Goal: Contribute content

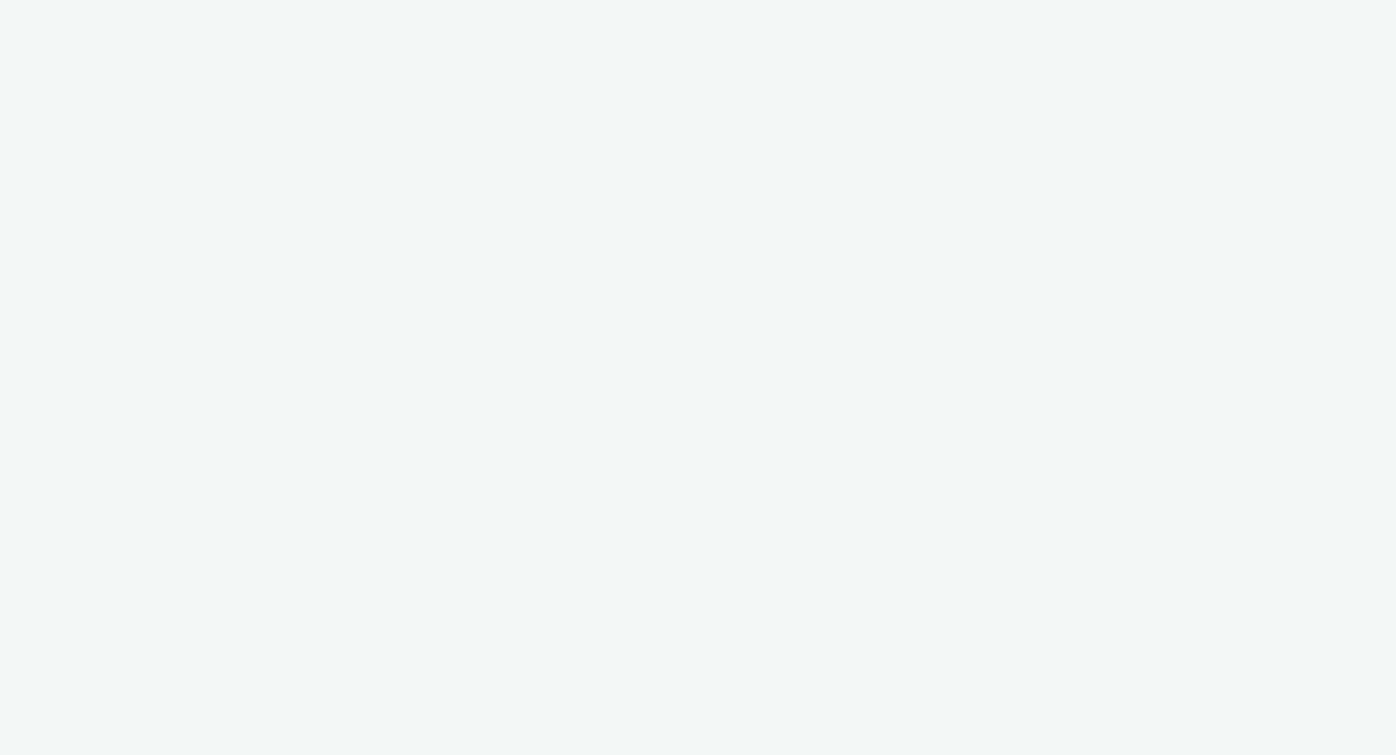
select select "d84d6561-18f3-4a65-9ed0-42618f513f94"
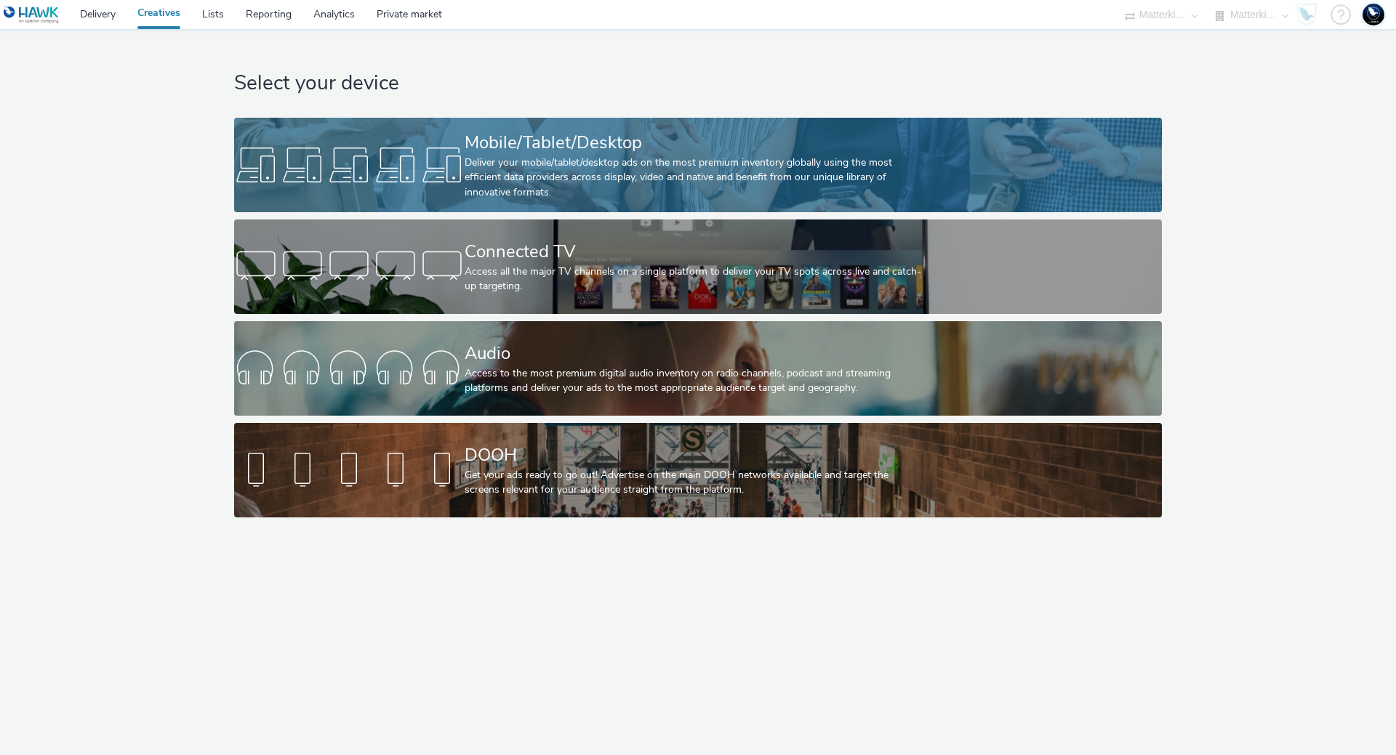
click at [631, 157] on div "Deliver your mobile/tablet/desktop ads on the most premium inventory globally u…" at bounding box center [694, 178] width 461 height 44
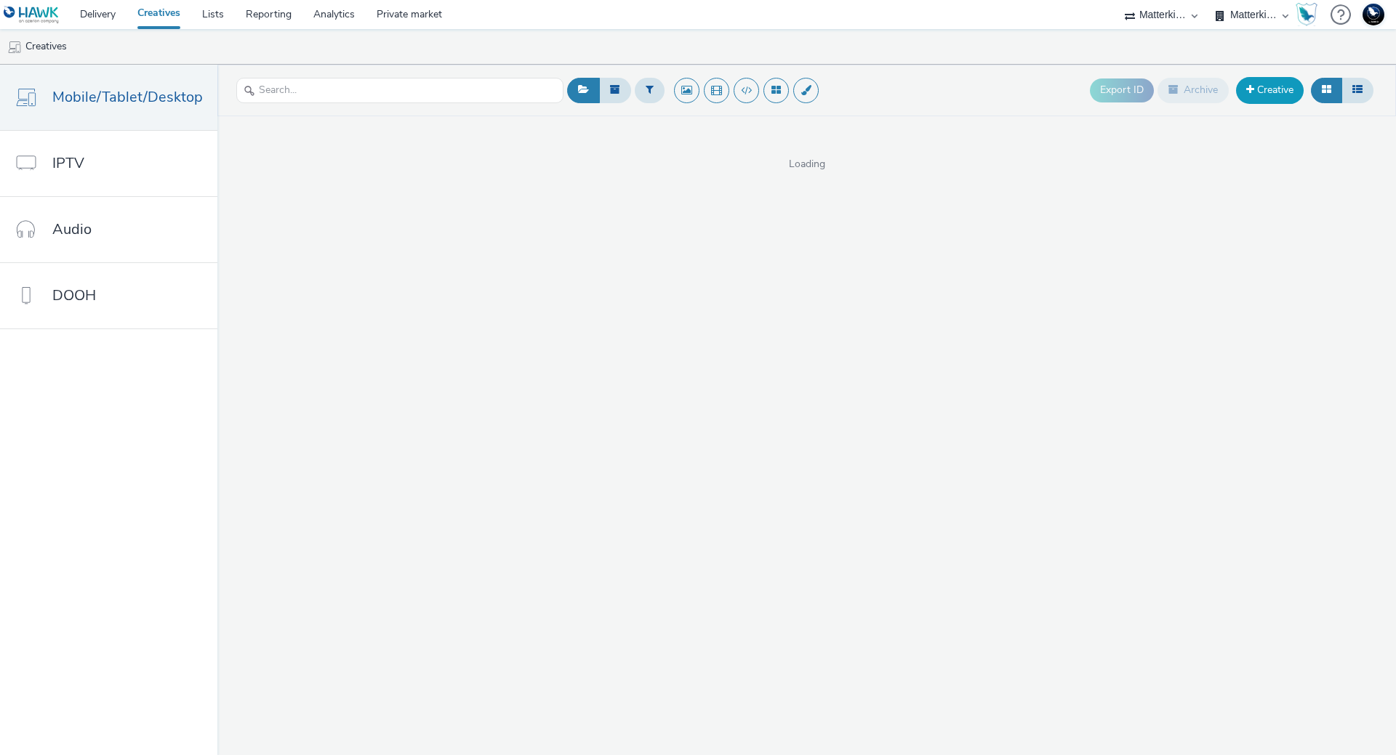
click at [1251, 96] on link "Creative" at bounding box center [1270, 90] width 68 height 26
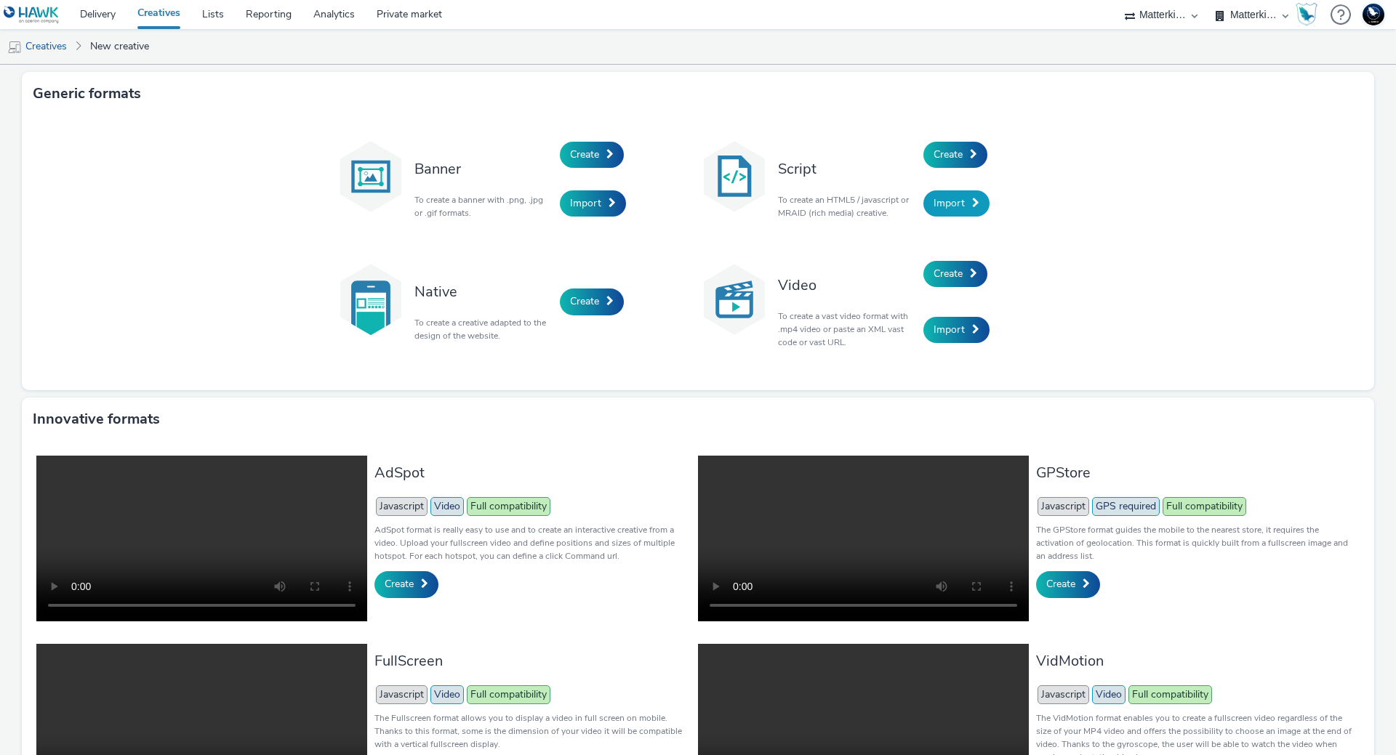
click at [970, 209] on link "Import" at bounding box center [956, 203] width 66 height 26
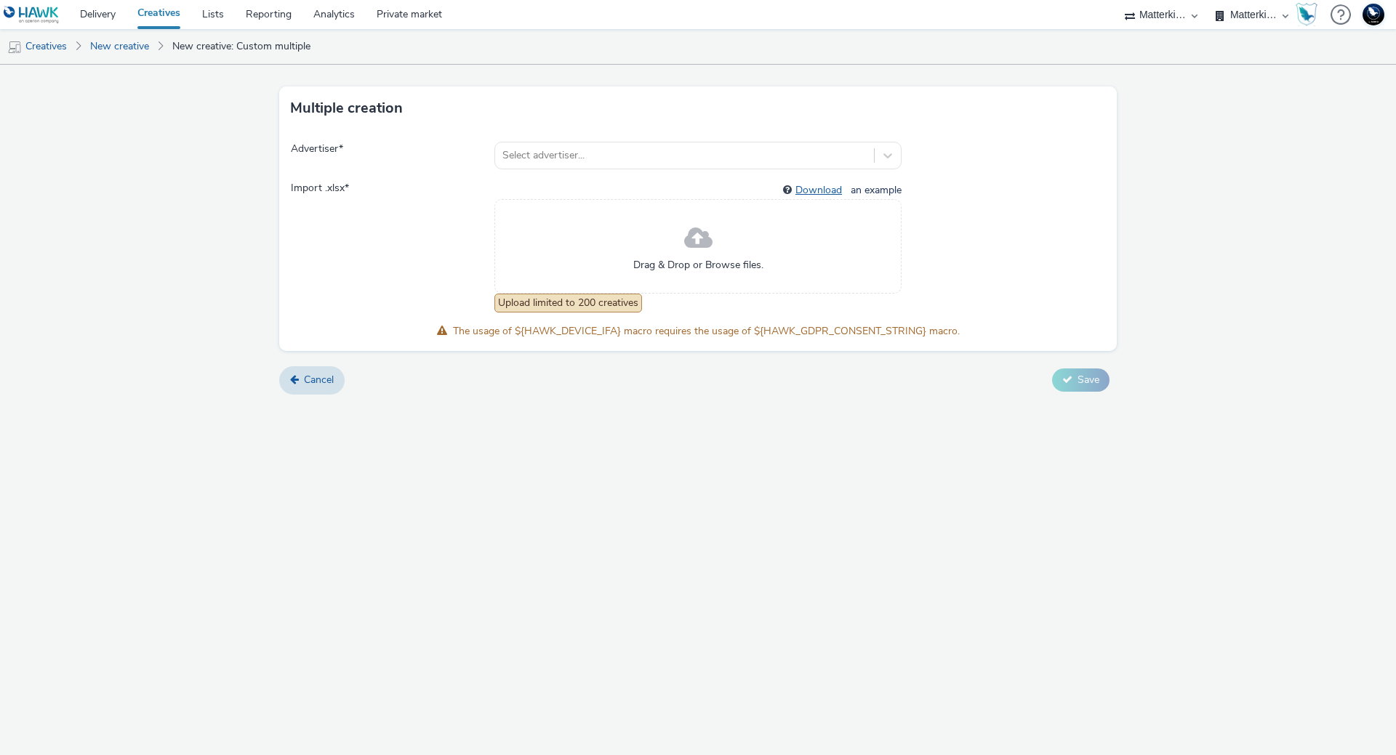
click at [820, 189] on link "Download" at bounding box center [821, 190] width 52 height 14
click at [148, 47] on link "New creative" at bounding box center [119, 46] width 73 height 35
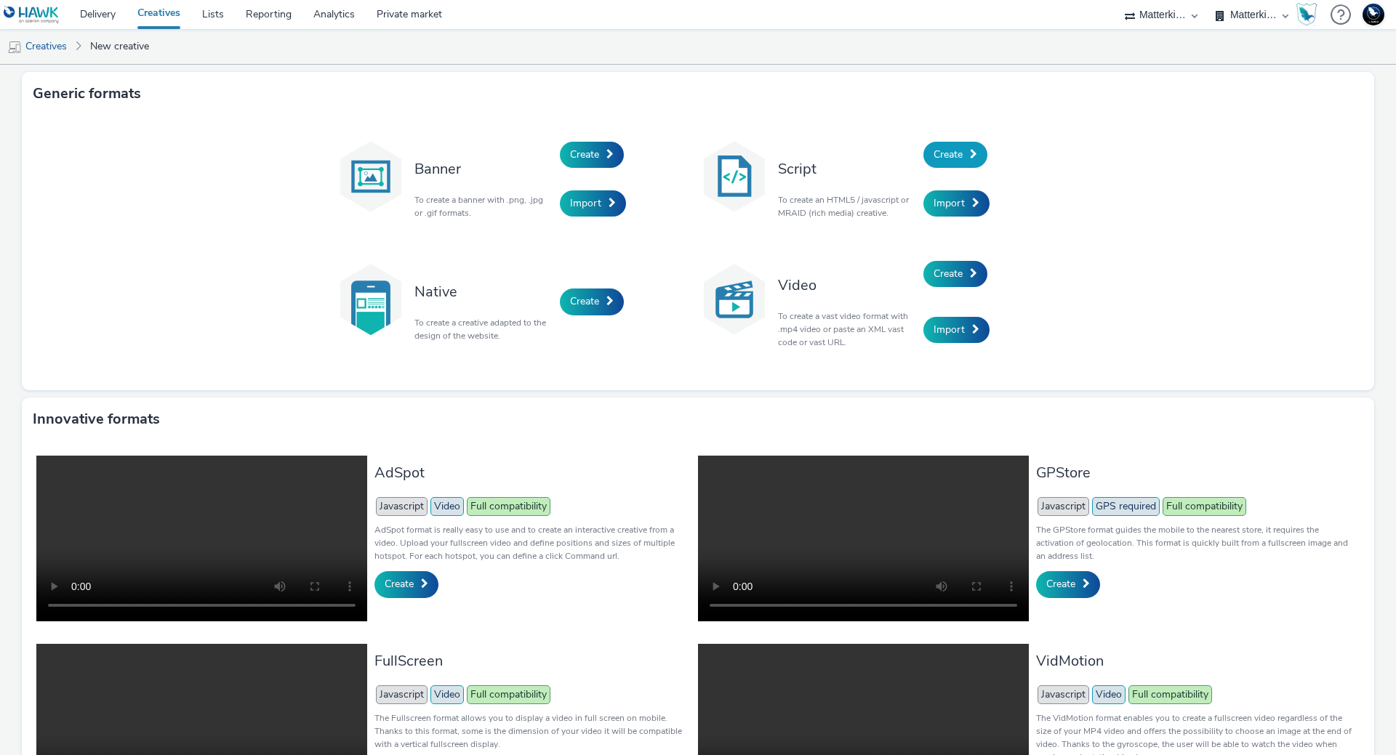
click at [951, 164] on link "Create" at bounding box center [955, 155] width 64 height 26
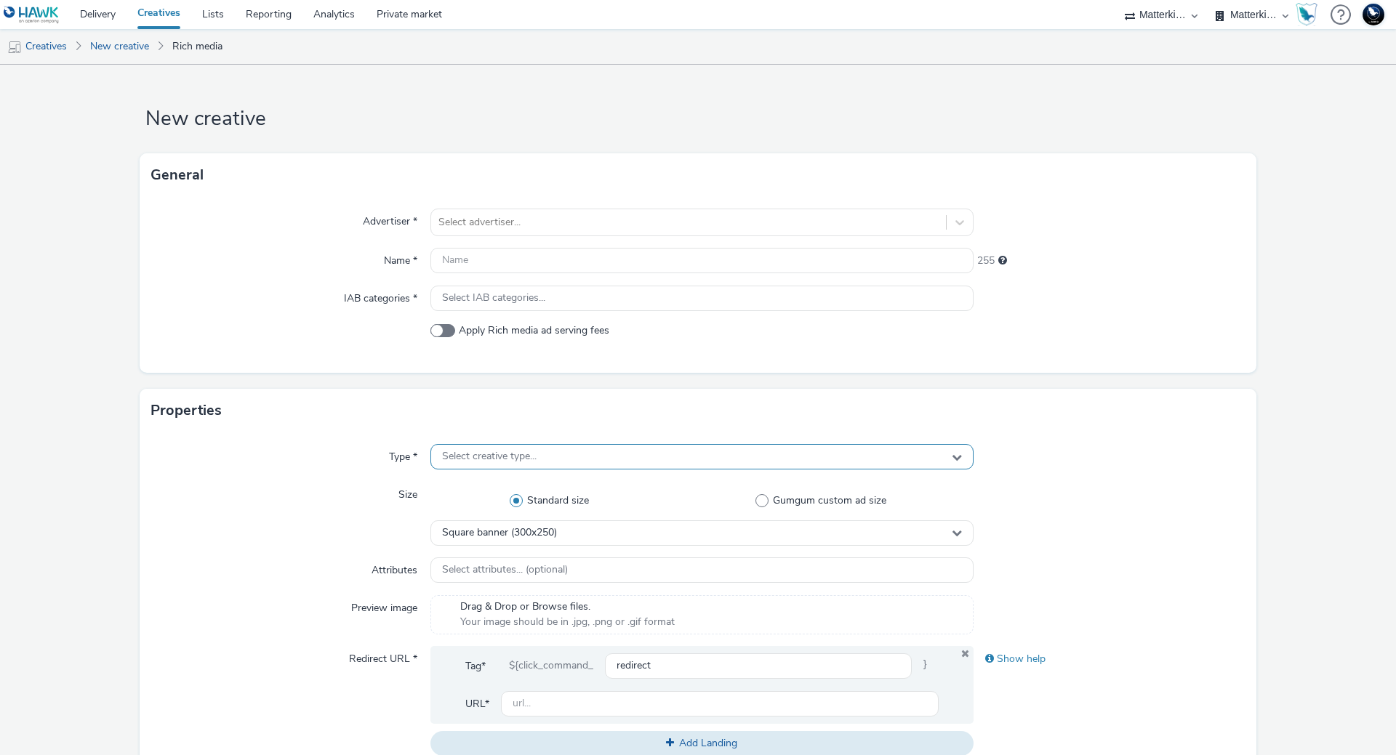
click at [642, 451] on div "Select creative type..." at bounding box center [701, 456] width 543 height 25
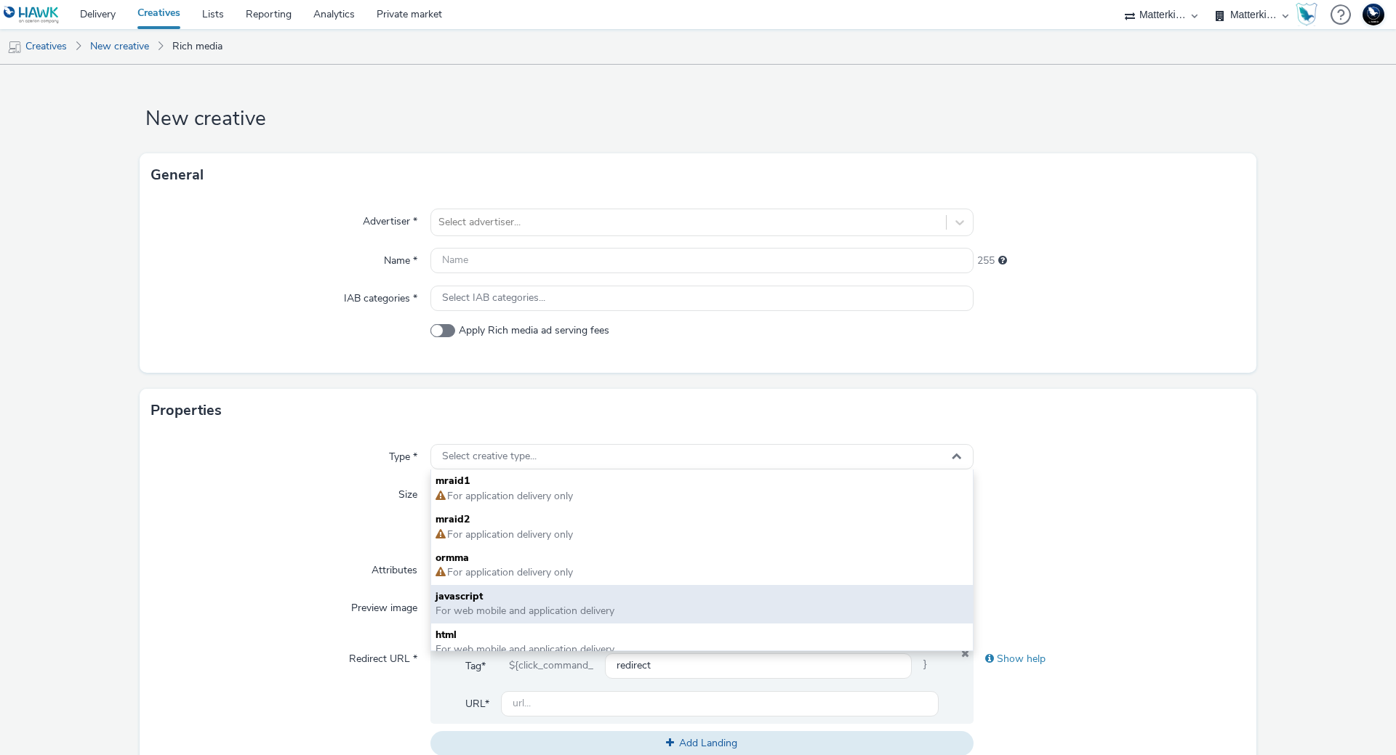
click at [640, 593] on span "javascript" at bounding box center [701, 597] width 533 height 15
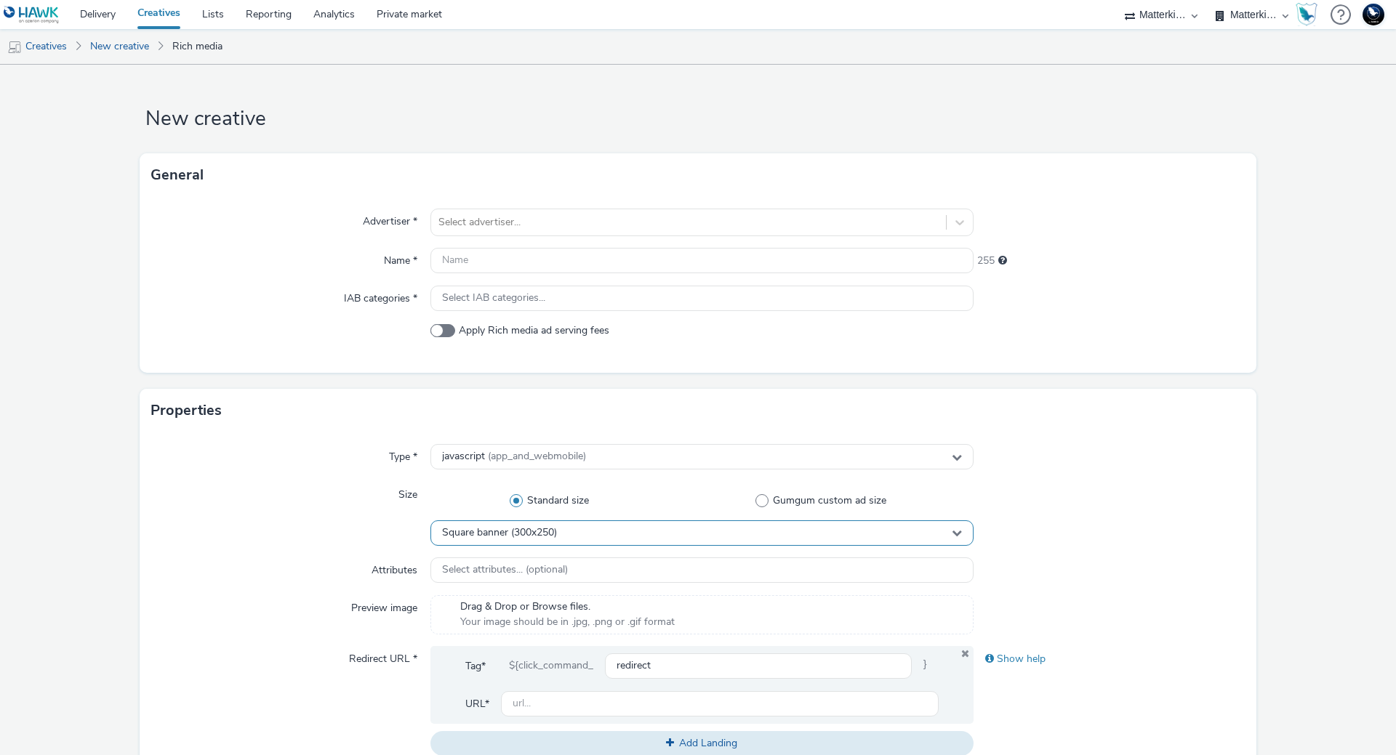
click at [632, 527] on div "Square banner (300x250)" at bounding box center [701, 532] width 543 height 25
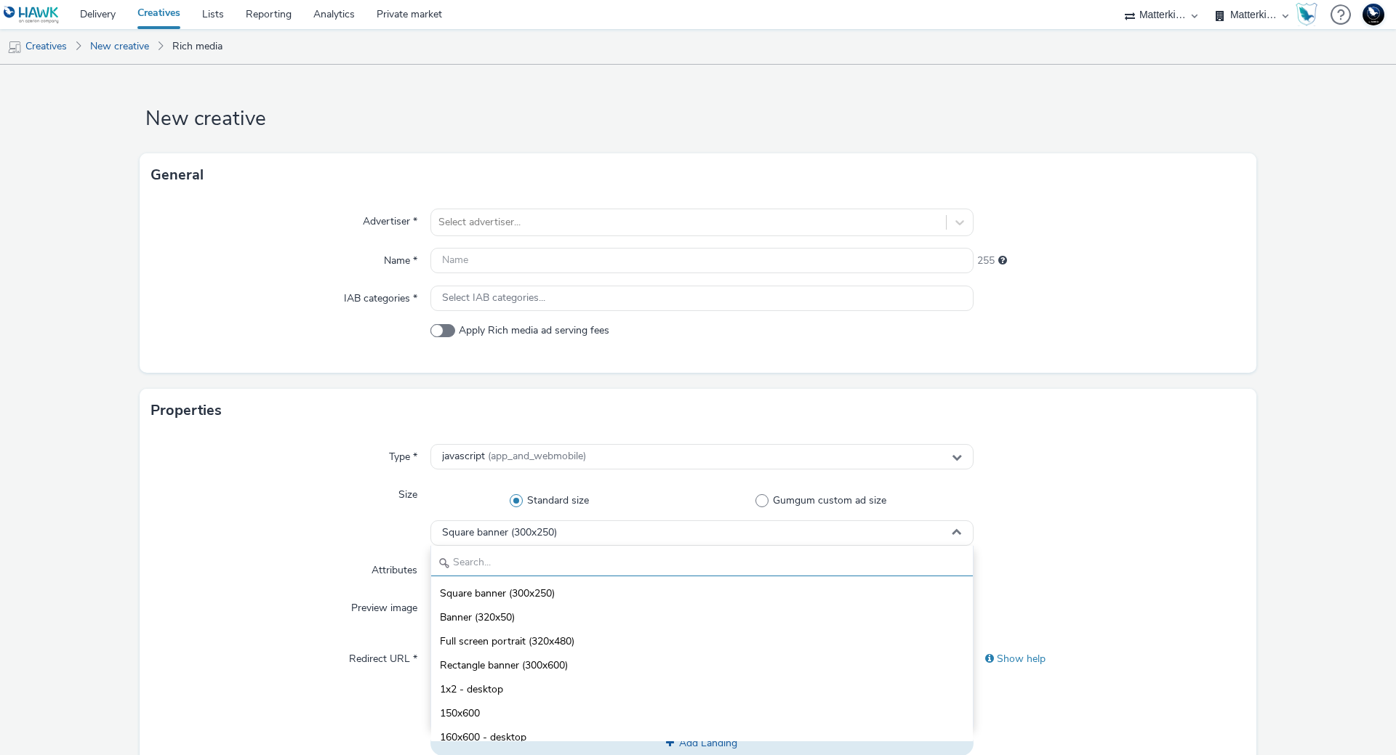
click at [622, 554] on input "text" at bounding box center [702, 563] width 542 height 25
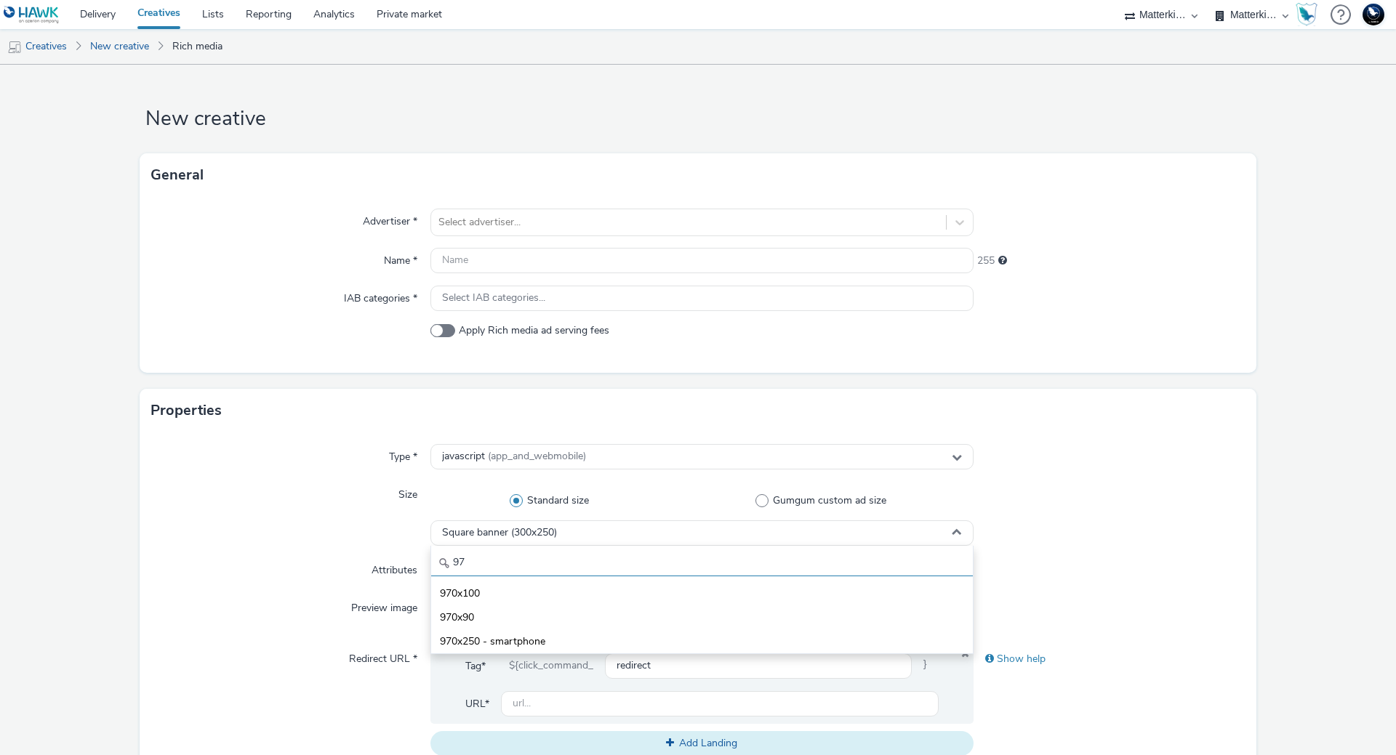
type input "97"
click at [129, 47] on link "New creative" at bounding box center [119, 46] width 73 height 35
